Goal: Transaction & Acquisition: Book appointment/travel/reservation

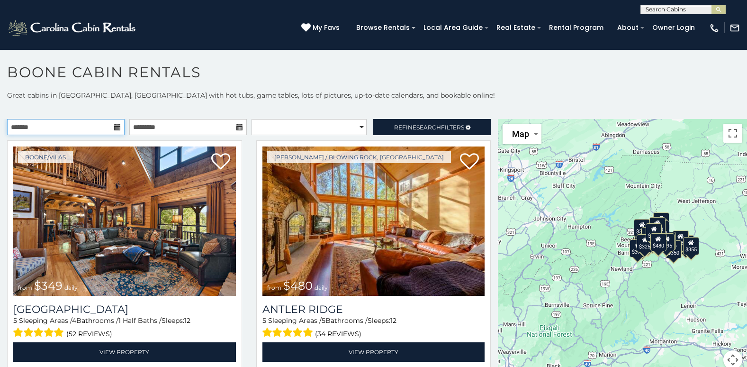
click at [52, 127] on input "text" at bounding box center [65, 127] width 117 height 16
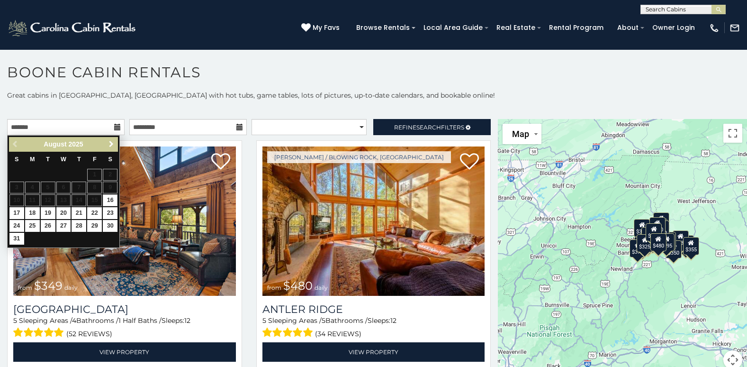
click at [110, 144] on span "Next" at bounding box center [112, 144] width 8 height 8
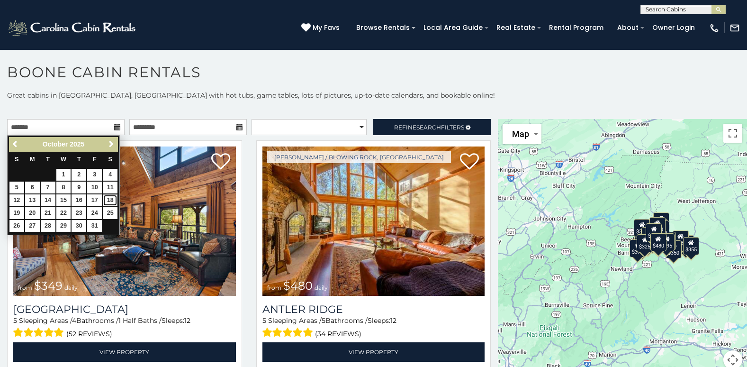
click at [113, 197] on link "18" at bounding box center [110, 200] width 15 height 12
type input "**********"
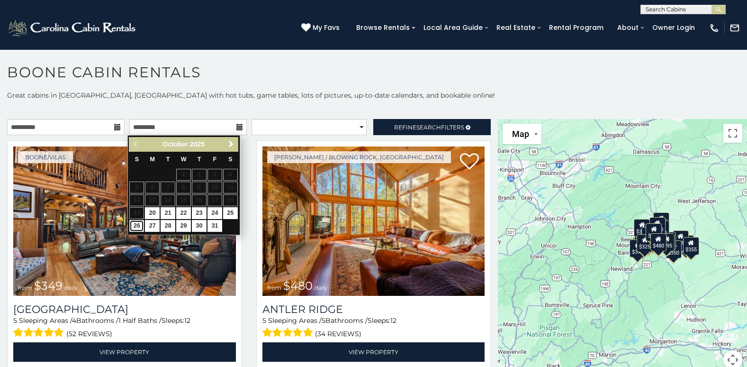
click at [142, 226] on link "26" at bounding box center [136, 226] width 15 height 12
type input "**********"
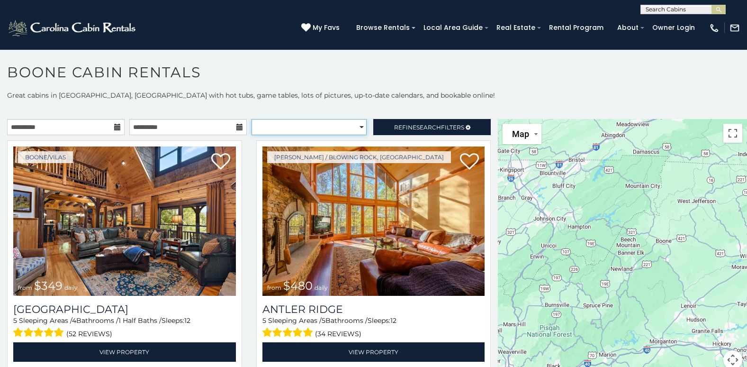
click at [354, 127] on select "**********" at bounding box center [310, 127] width 116 height 16
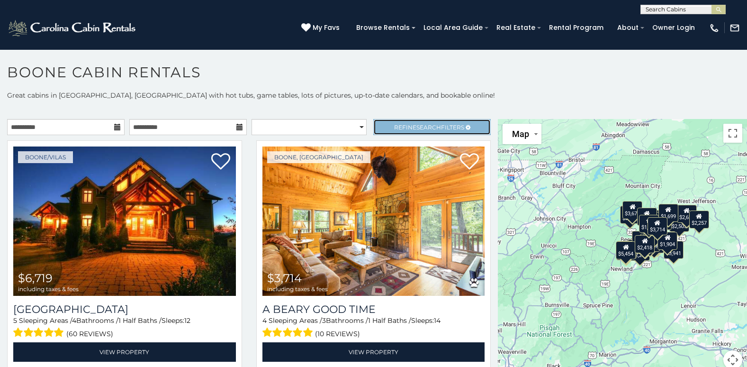
click at [441, 126] on span "Refine Search Filters" at bounding box center [429, 127] width 70 height 7
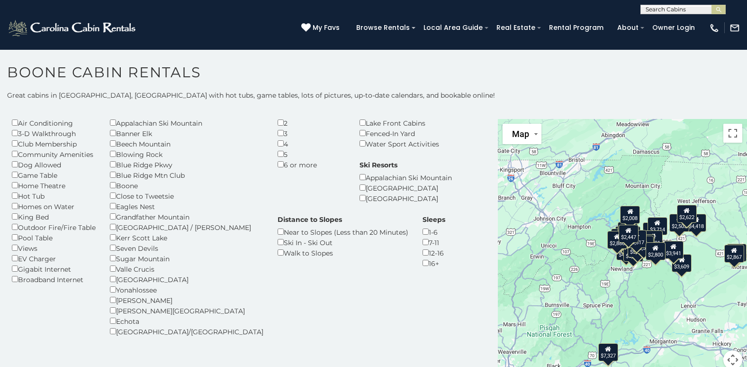
scroll to position [47, 0]
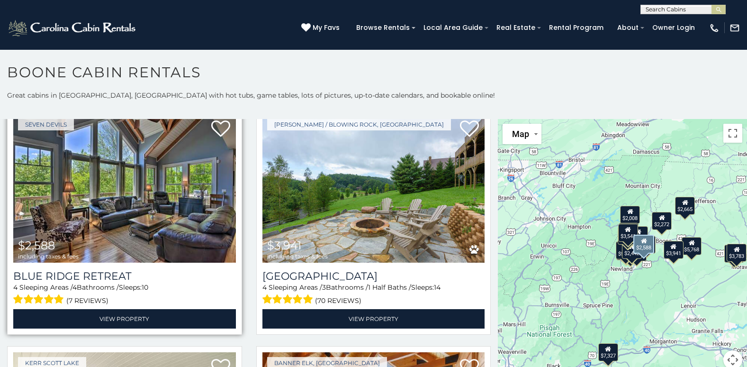
scroll to position [758, 0]
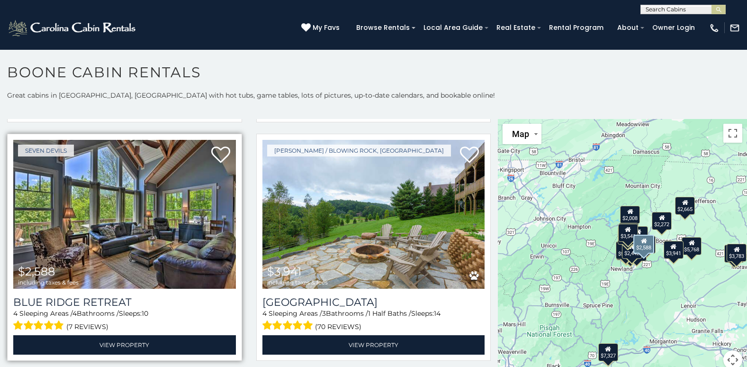
click at [167, 194] on img at bounding box center [124, 214] width 223 height 149
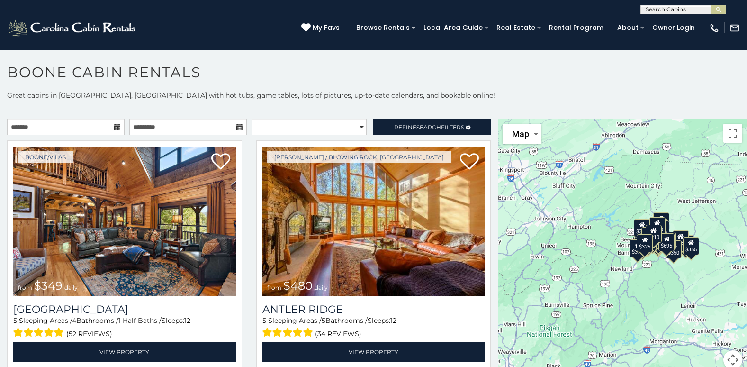
click at [116, 126] on icon at bounding box center [117, 127] width 7 height 7
click at [114, 126] on icon at bounding box center [117, 127] width 7 height 7
click at [114, 128] on icon at bounding box center [117, 127] width 7 height 7
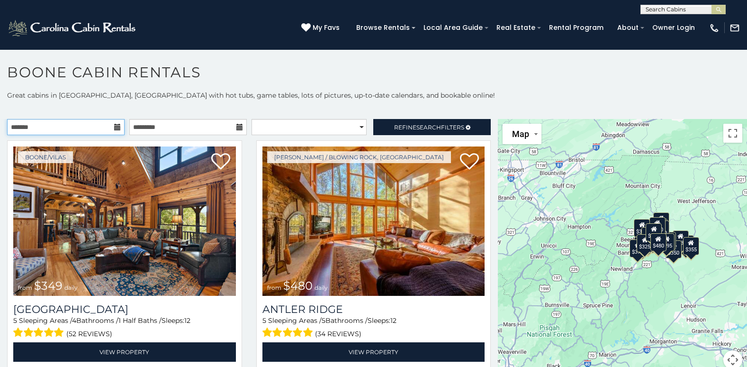
click at [100, 134] on input "text" at bounding box center [65, 127] width 117 height 16
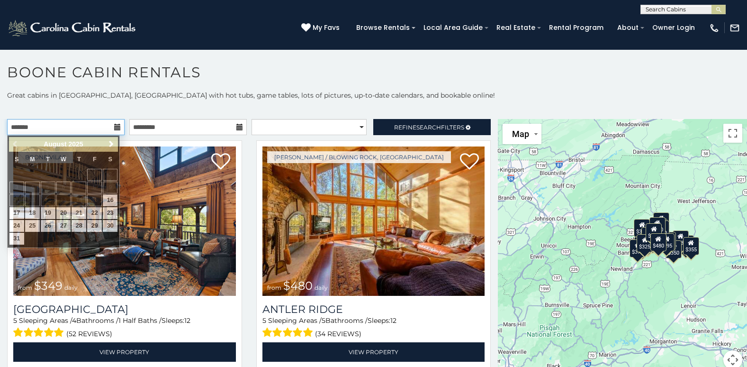
click at [101, 133] on input "text" at bounding box center [65, 127] width 117 height 16
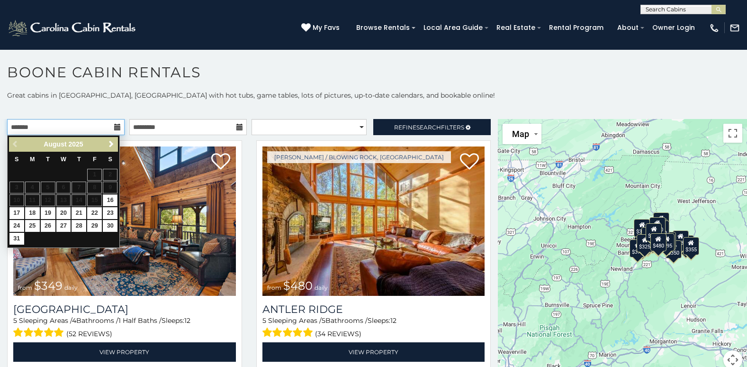
click at [101, 133] on input "text" at bounding box center [65, 127] width 117 height 16
click at [112, 144] on span "Next" at bounding box center [112, 144] width 8 height 8
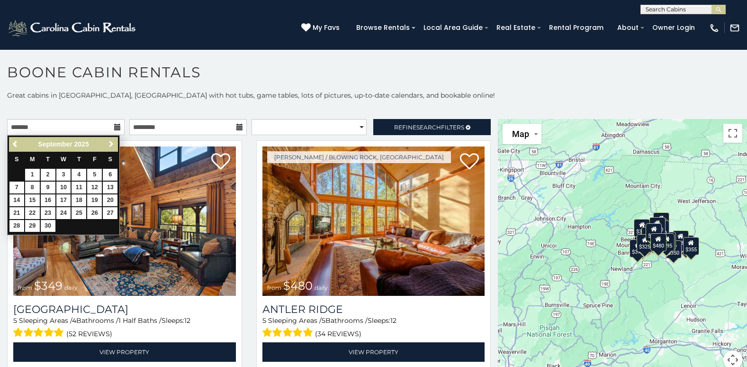
click at [111, 144] on span "Next" at bounding box center [112, 144] width 8 height 8
click at [112, 200] on link "18" at bounding box center [110, 200] width 15 height 12
type input "**********"
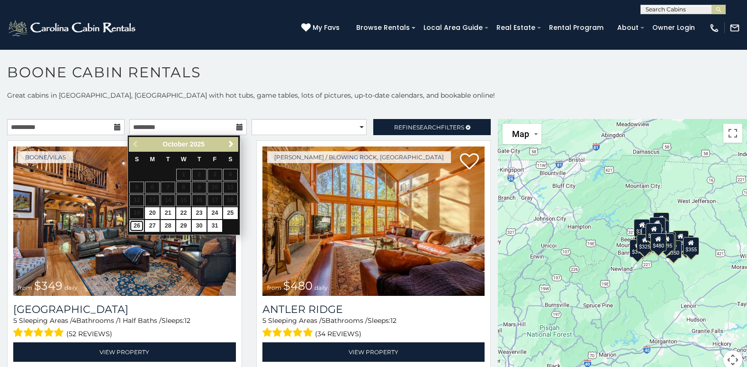
click at [141, 225] on link "26" at bounding box center [136, 226] width 15 height 12
type input "**********"
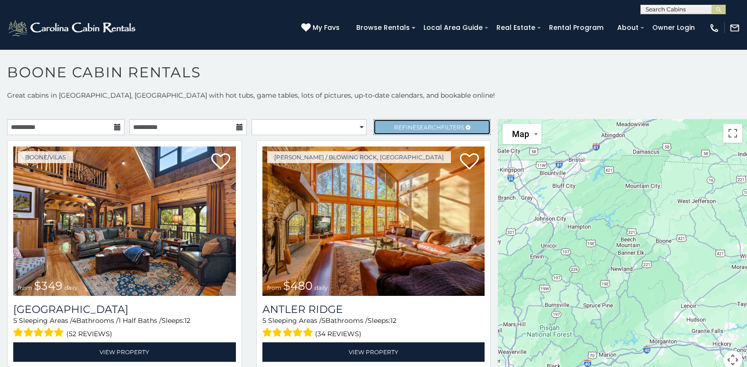
click at [416, 128] on span "Search" at bounding box center [428, 127] width 25 height 7
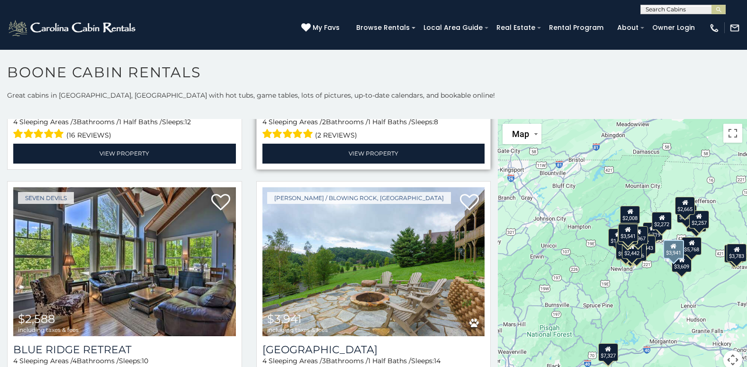
scroll to position [758, 0]
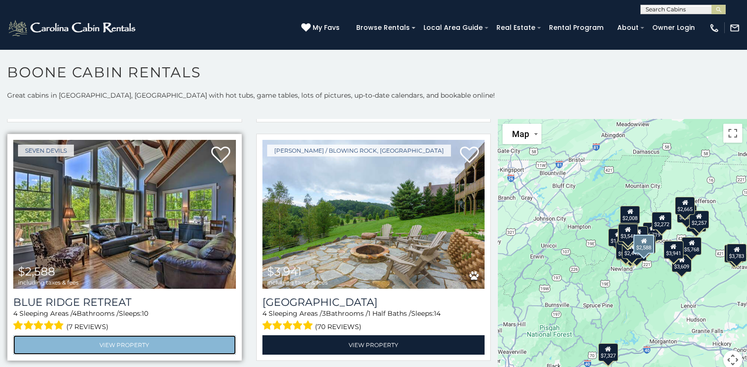
click at [128, 337] on link "View Property" at bounding box center [124, 344] width 223 height 19
